Goal: Register for event/course

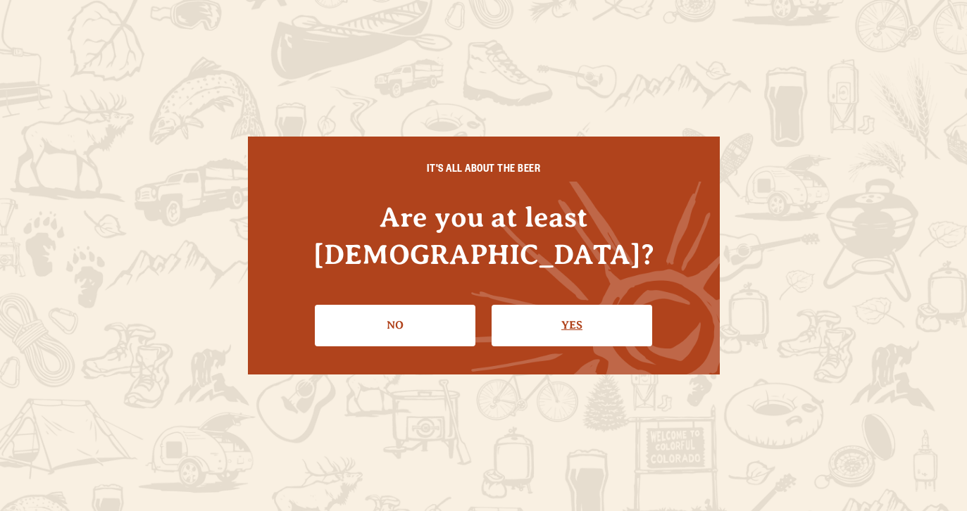
click at [514, 305] on link "Yes" at bounding box center [572, 325] width 161 height 41
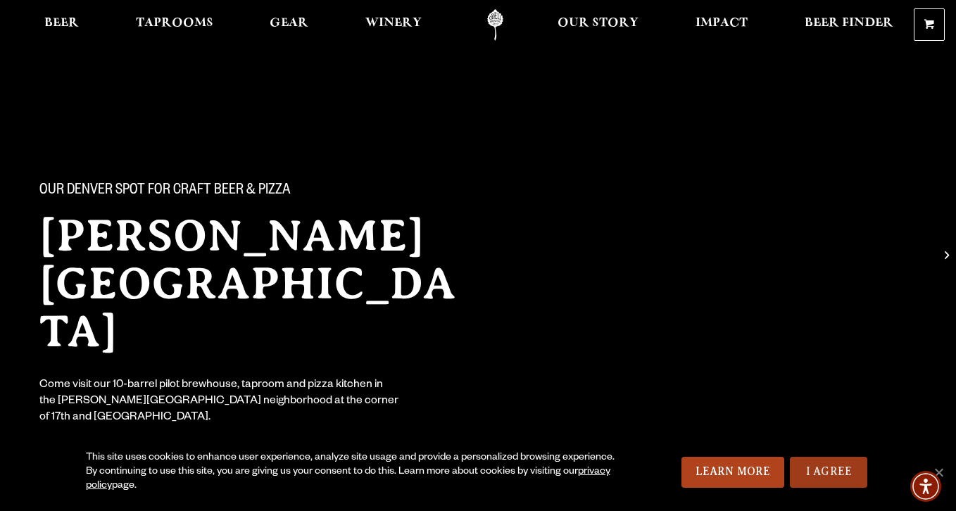
click at [824, 478] on link "I Agree" at bounding box center [828, 472] width 77 height 31
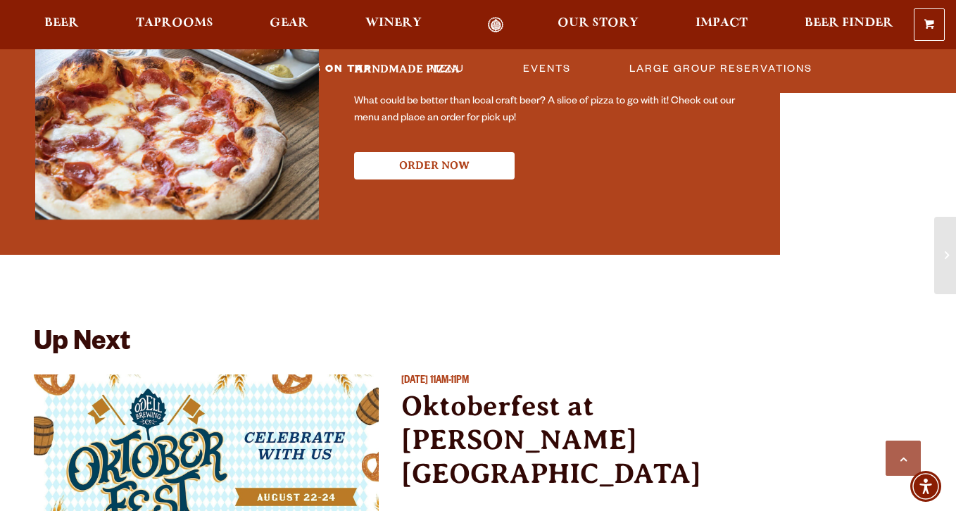
scroll to position [2817, 0]
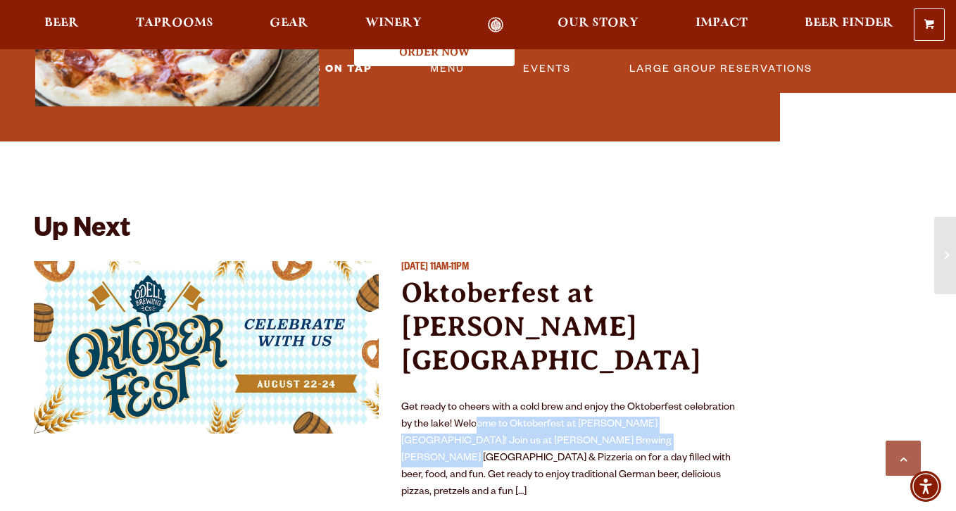
drag, startPoint x: 476, startPoint y: 378, endPoint x: 584, endPoint y: 392, distance: 108.6
click at [584, 400] on p "Get ready to cheers with a cold brew and enjoy the Oktoberfest celebration by t…" at bounding box center [573, 450] width 345 height 101
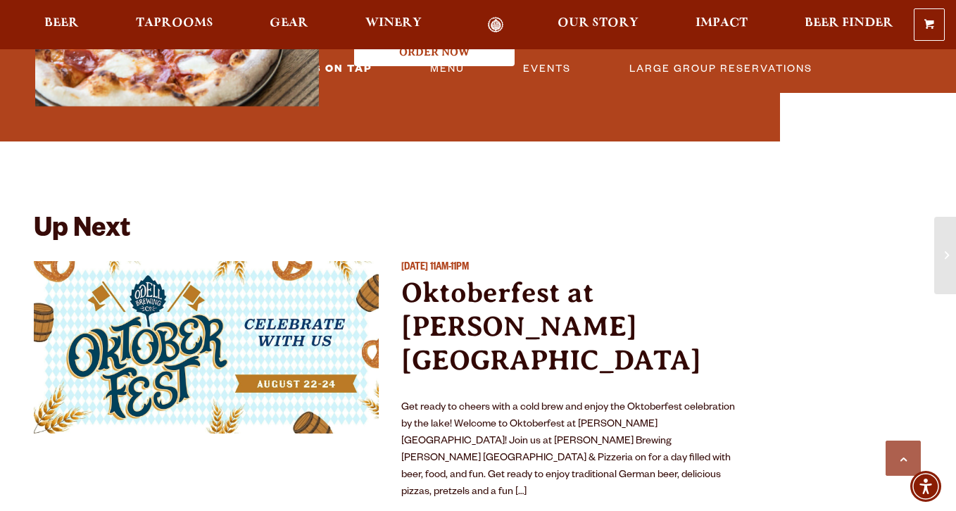
click at [467, 400] on p "Get ready to cheers with a cold brew and enjoy the Oktoberfest celebration by t…" at bounding box center [573, 450] width 345 height 101
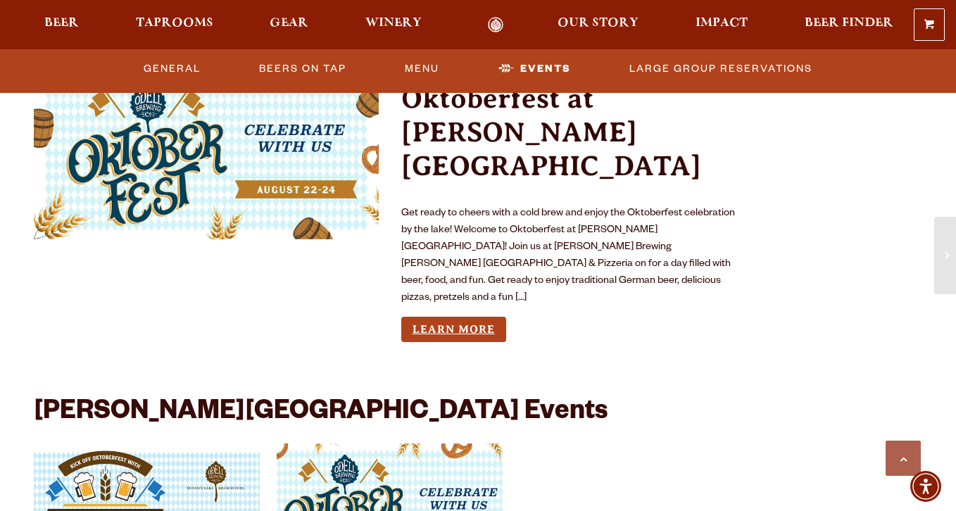
scroll to position [3099, 0]
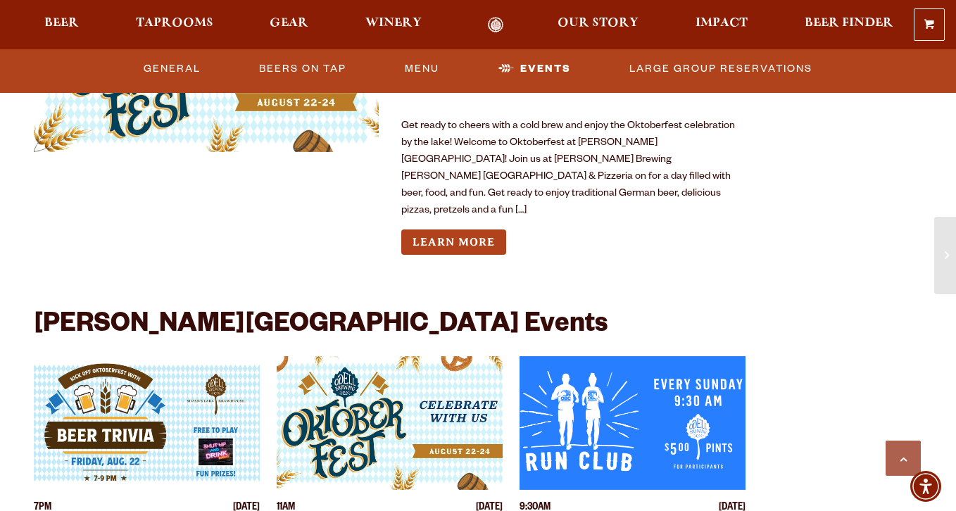
click at [408, 361] on img "View event details" at bounding box center [390, 423] width 226 height 134
